Goal: Task Accomplishment & Management: Complete application form

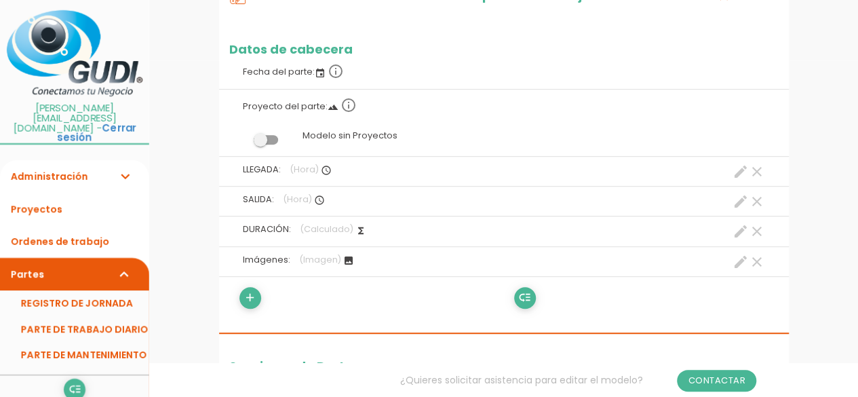
scroll to position [271, 0]
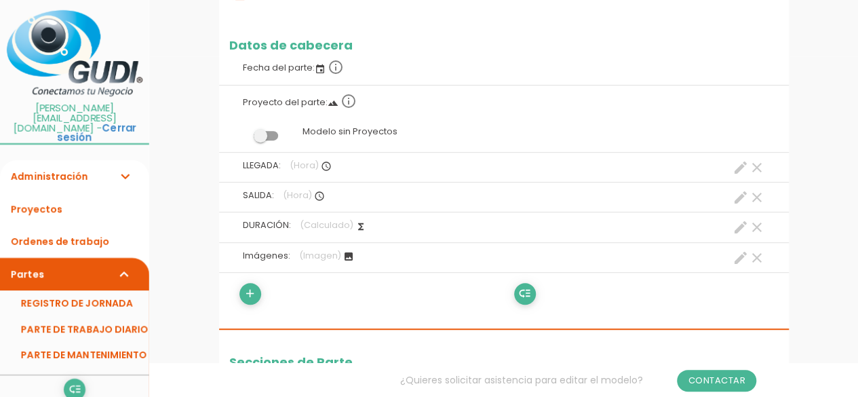
click at [285, 70] on label "Fecha del parte: event info_outline" at bounding box center [504, 67] width 550 height 30
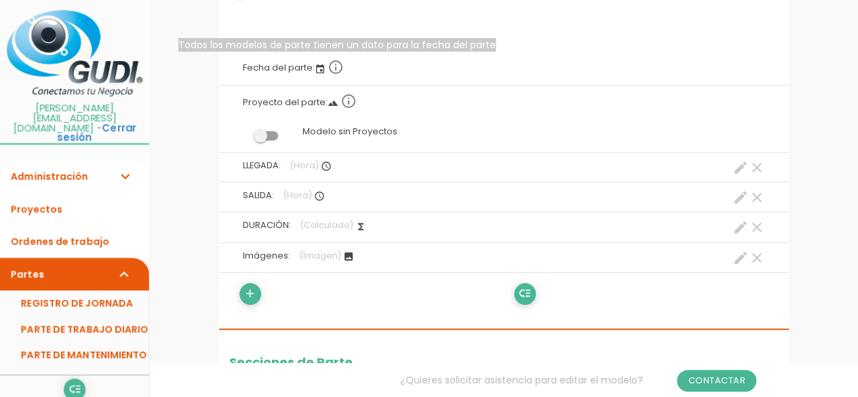
click at [337, 69] on icon "info_outline" at bounding box center [336, 67] width 16 height 16
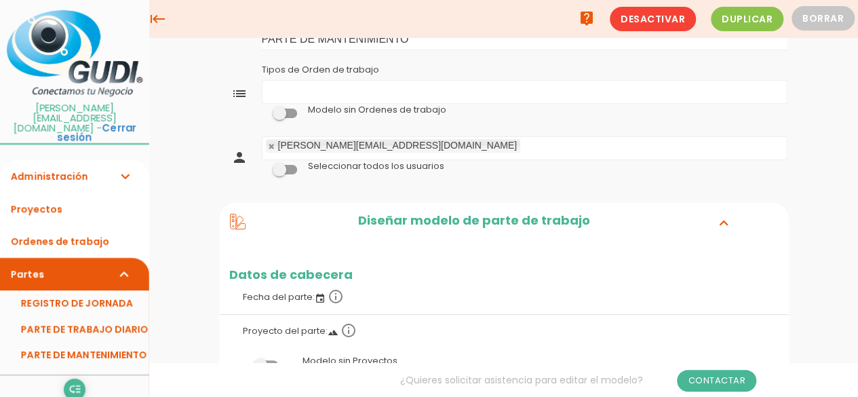
scroll to position [0, 0]
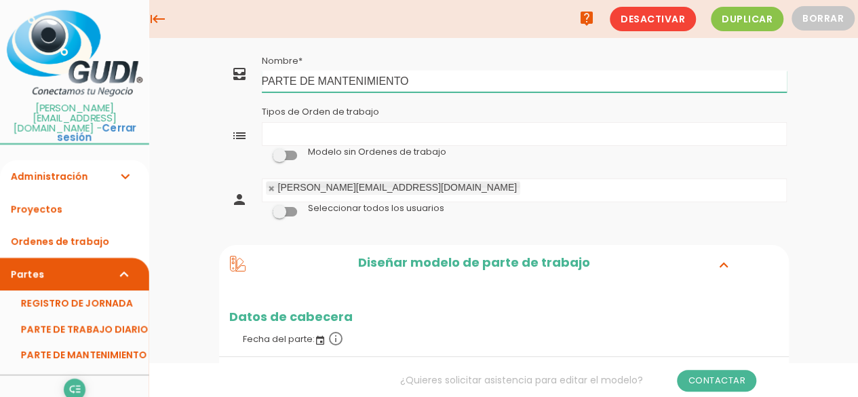
click at [319, 82] on input "PARTE DE MANTENIMIENTO" at bounding box center [524, 82] width 525 height 22
drag, startPoint x: 320, startPoint y: 82, endPoint x: 263, endPoint y: 81, distance: 56.3
click at [263, 81] on input "PARTE DE MANTENIMIENTO" at bounding box center [524, 82] width 525 height 22
type input "MANTENIMIENTO AIRE ACONDICIONADO"
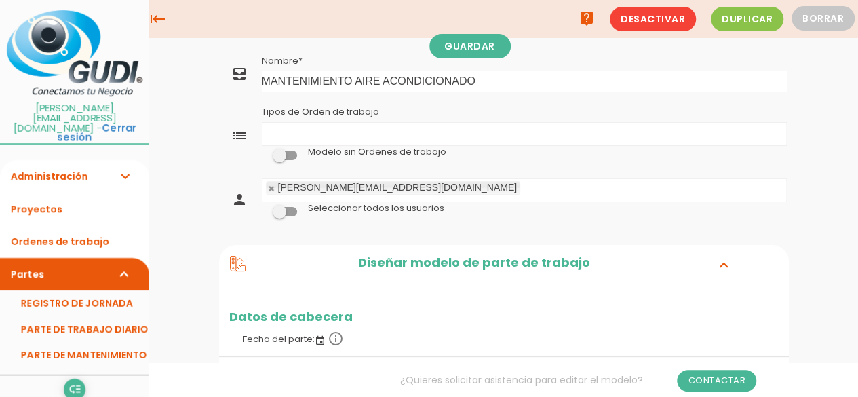
click at [297, 132] on ul "Tipos de Orden de trabajo" at bounding box center [525, 134] width 524 height 22
click at [285, 159] on label at bounding box center [285, 155] width 46 height 12
click at [262, 152] on input "checkbox" at bounding box center [262, 152] width 0 height 0
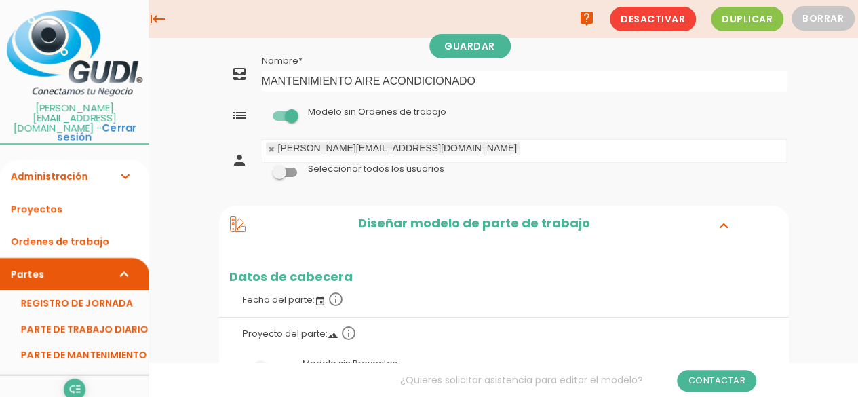
click at [292, 173] on span at bounding box center [285, 172] width 24 height 9
click at [262, 169] on input "checkbox" at bounding box center [262, 169] width 0 height 0
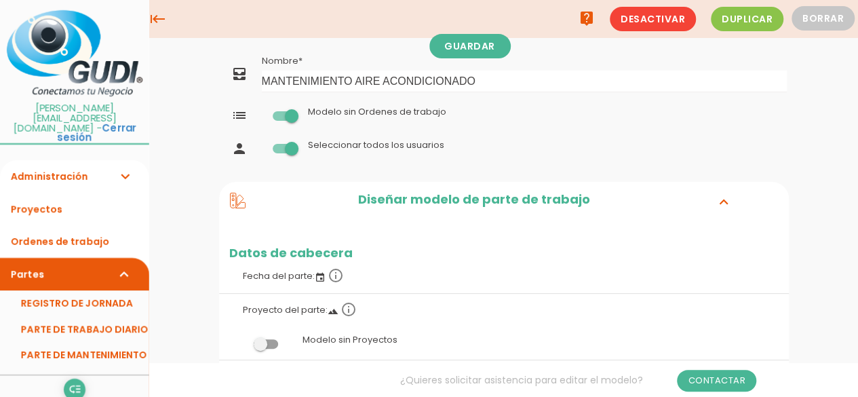
click at [285, 149] on span at bounding box center [285, 148] width 24 height 9
click at [262, 145] on input "checkbox" at bounding box center [262, 145] width 0 height 0
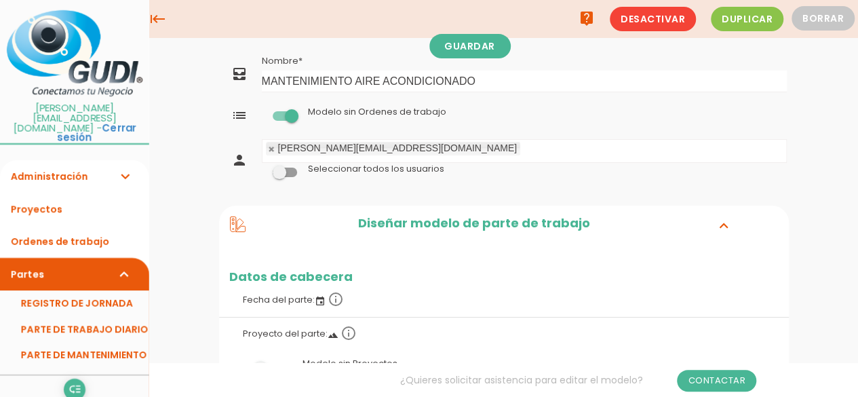
click at [288, 117] on span at bounding box center [285, 115] width 24 height 9
click at [262, 112] on input "checkbox" at bounding box center [262, 112] width 0 height 0
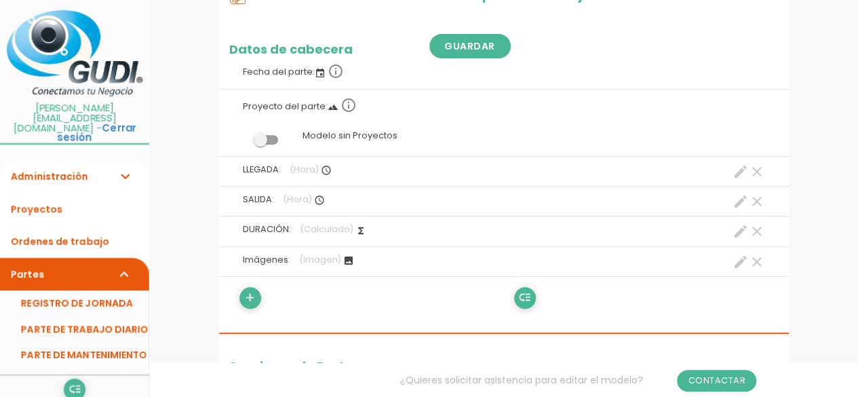
scroll to position [271, 0]
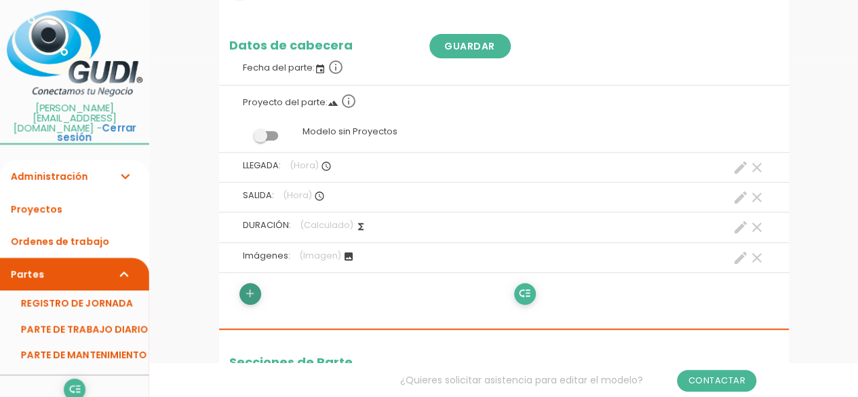
click at [255, 299] on icon "add" at bounding box center [250, 294] width 13 height 22
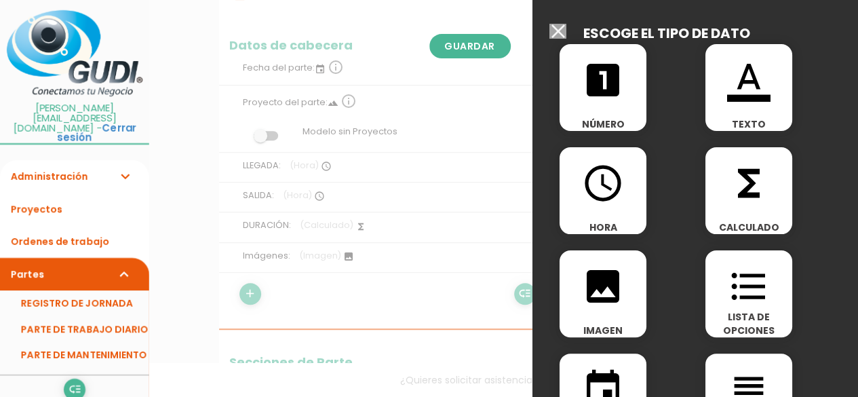
click at [213, 204] on div at bounding box center [429, 149] width 858 height 496
click at [559, 33] on input "Modelo sin Ordenes de trabajo" at bounding box center [558, 31] width 17 height 15
